Goal: Task Accomplishment & Management: Complete application form

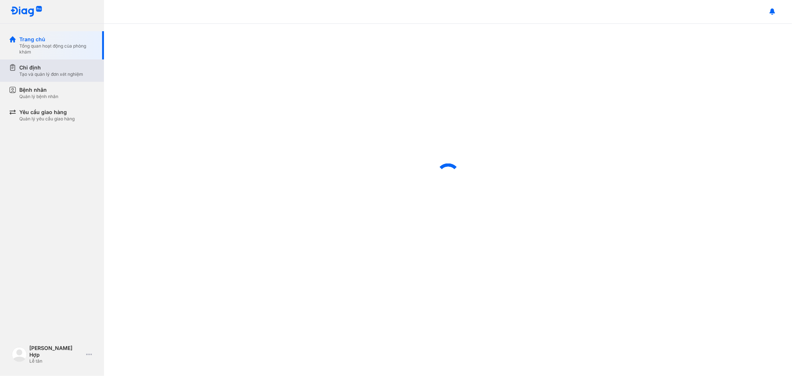
click at [45, 77] on div "Tạo và quản lý đơn xét nghiệm" at bounding box center [51, 74] width 64 height 6
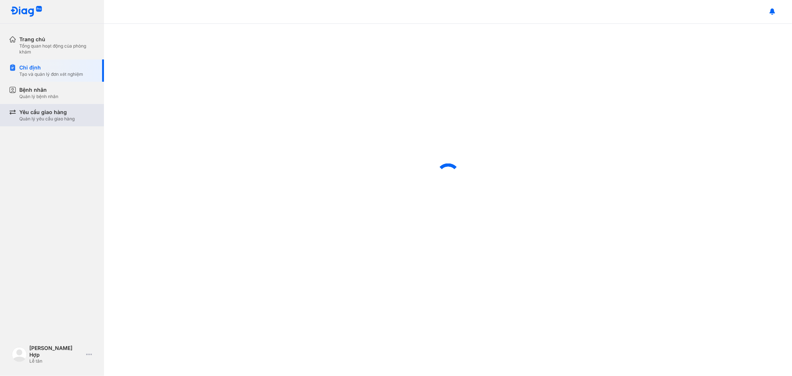
click at [51, 113] on div "Yêu cầu giao hàng" at bounding box center [46, 111] width 55 height 7
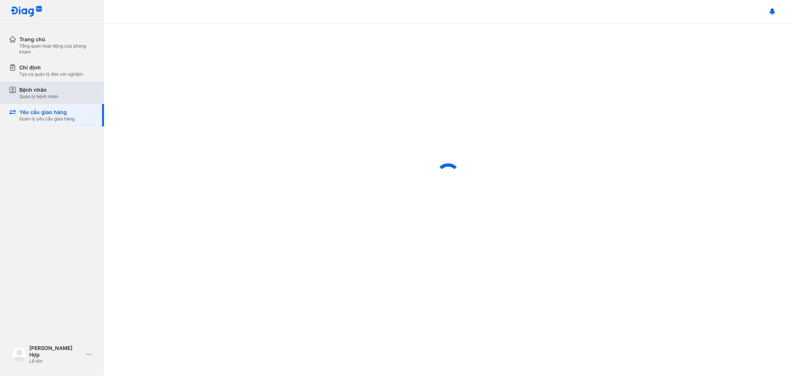
click at [54, 97] on div "Quản lý bệnh nhân" at bounding box center [38, 97] width 39 height 6
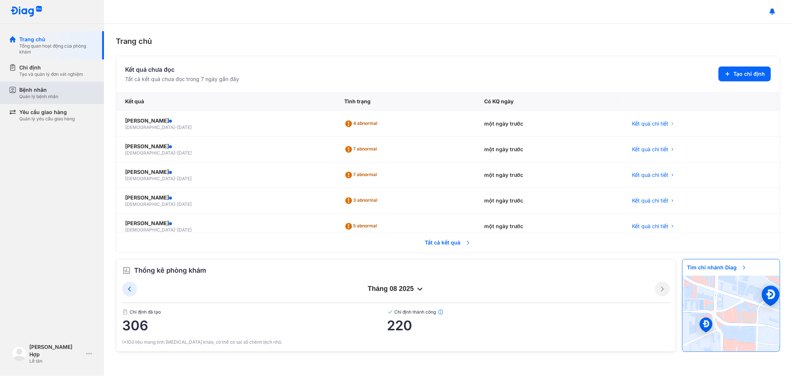
click at [36, 88] on div "Bệnh nhân" at bounding box center [38, 89] width 39 height 7
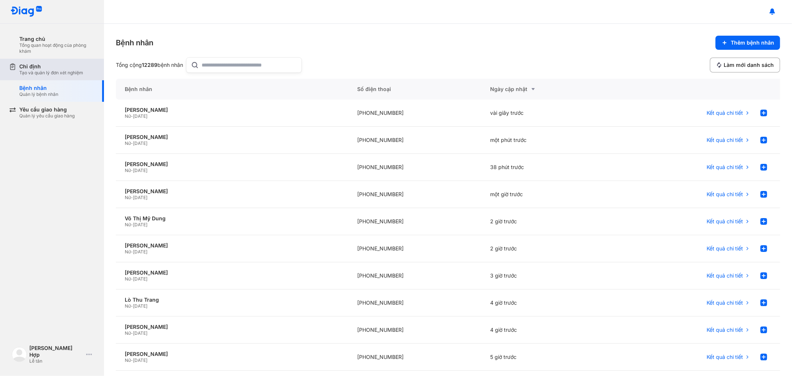
drag, startPoint x: 49, startPoint y: 71, endPoint x: 70, endPoint y: 69, distance: 20.9
click at [49, 71] on div "Tạo và quản lý đơn xét nghiệm" at bounding box center [51, 73] width 64 height 6
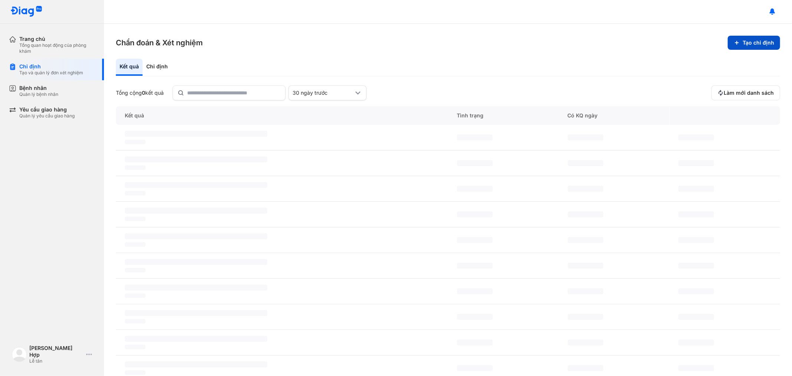
click at [753, 43] on button "Tạo chỉ định" at bounding box center [754, 43] width 52 height 14
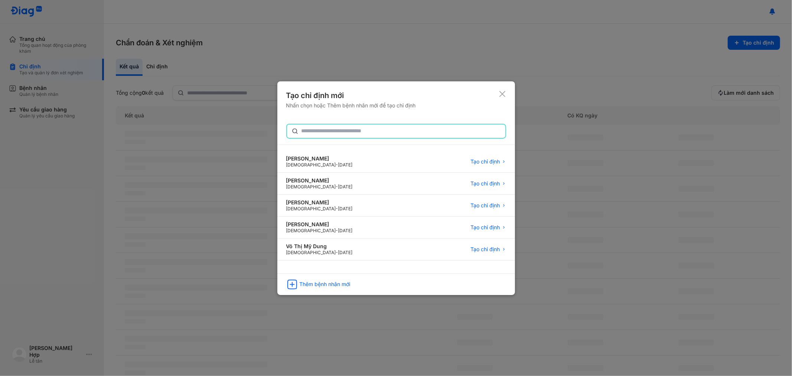
click at [336, 134] on input "text" at bounding box center [400, 130] width 199 height 13
